Goal: Find specific page/section: Find specific page/section

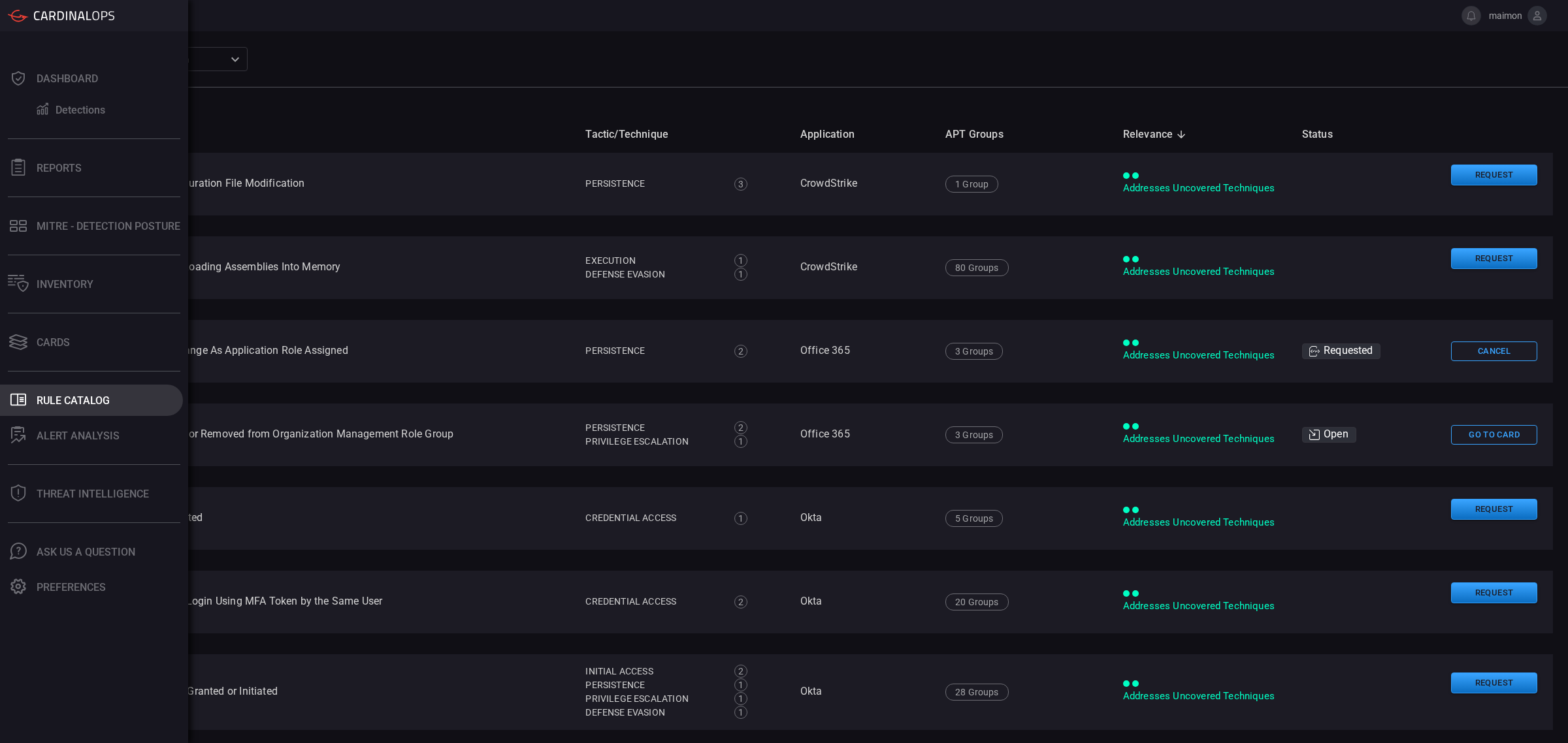
click at [78, 397] on div "Rule Catalog" at bounding box center [73, 400] width 73 height 12
click at [50, 76] on div "Dashboard" at bounding box center [67, 78] width 61 height 12
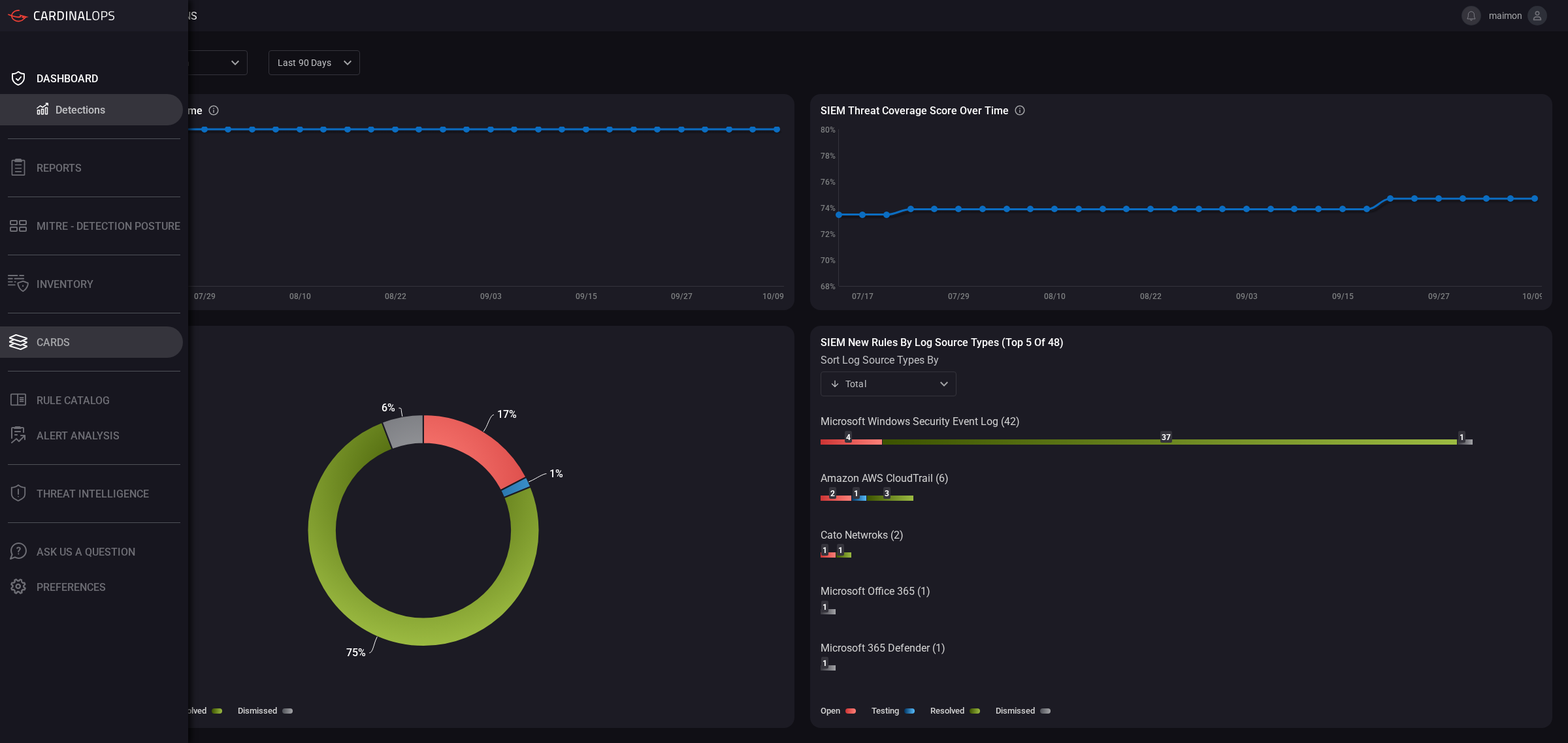
click at [103, 342] on button "Cards" at bounding box center [92, 342] width 183 height 31
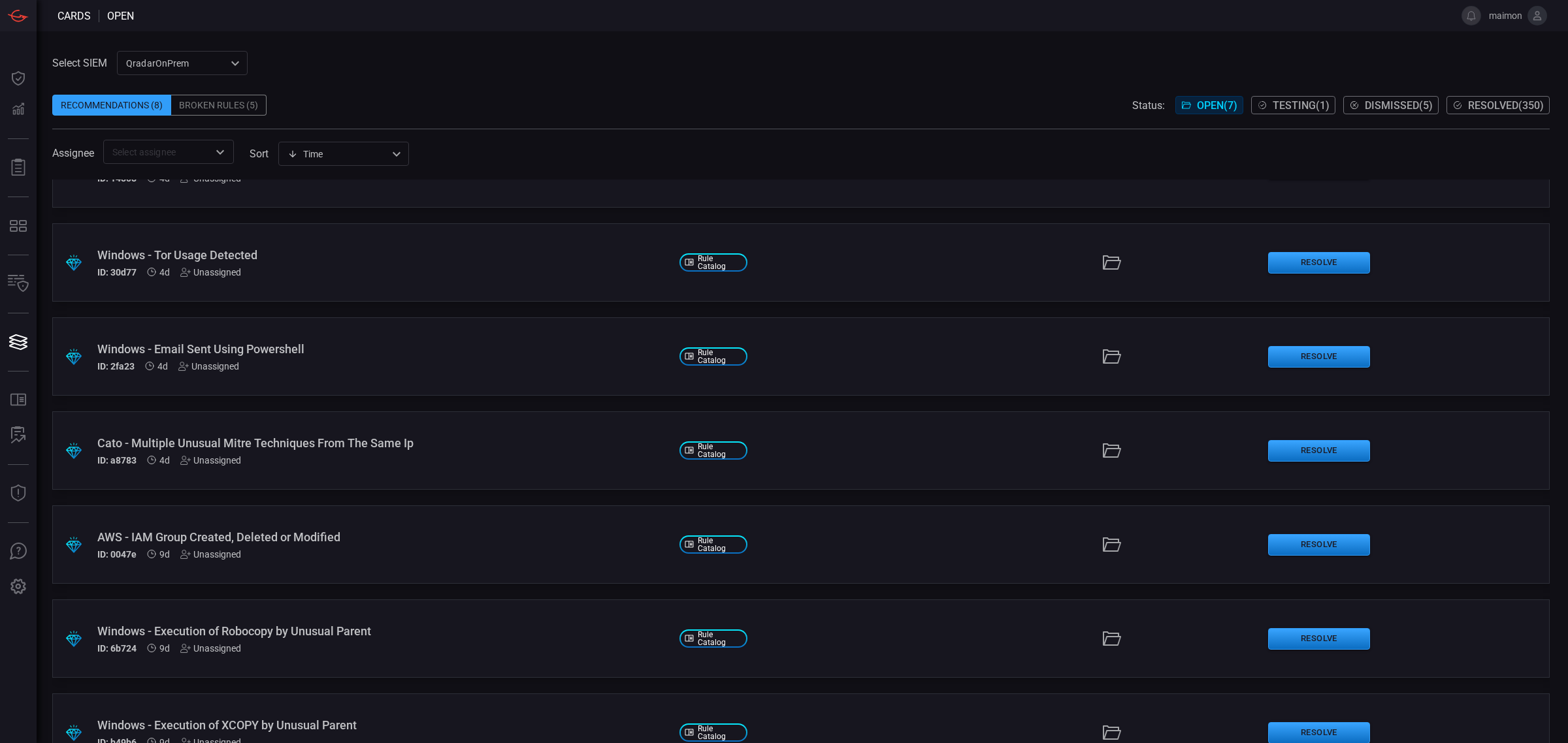
scroll to position [93, 0]
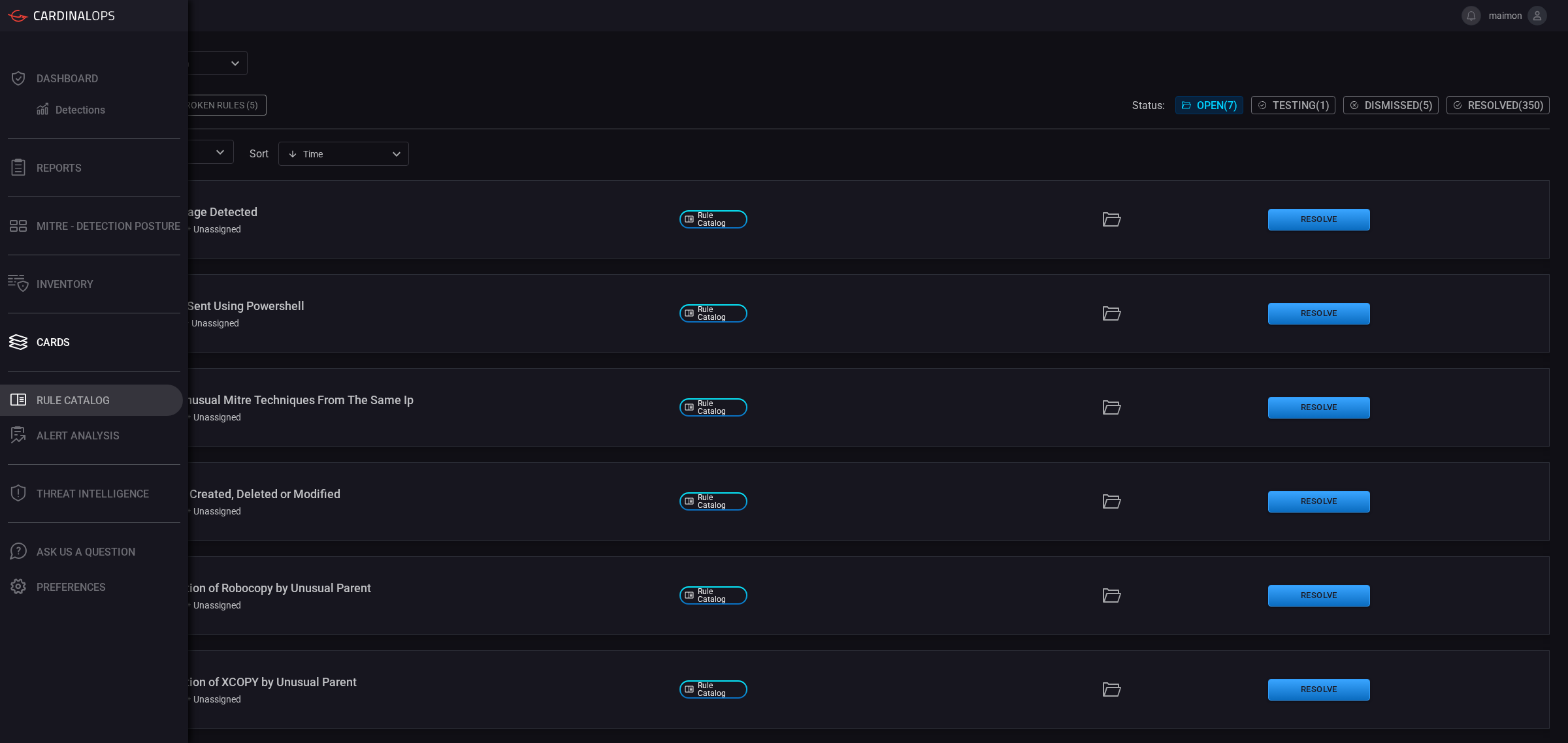
click at [111, 399] on button ".st0_rule_catalog_icon{fill: currentColor;} Rule Catalog" at bounding box center [92, 399] width 183 height 31
